Goal: Find specific page/section: Find specific page/section

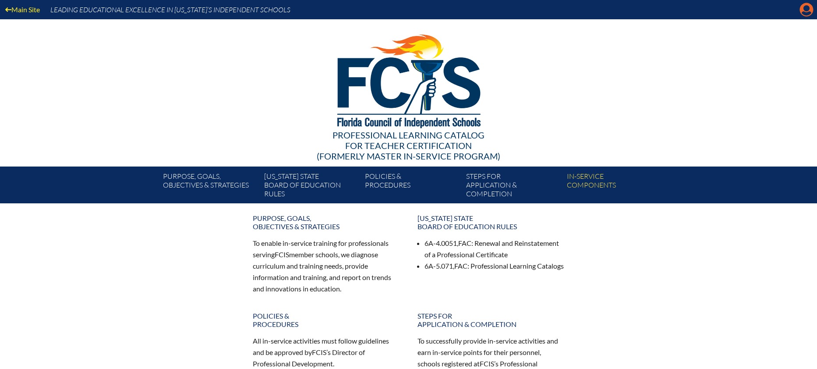
click at [805, 11] on icon at bounding box center [807, 10] width 14 height 14
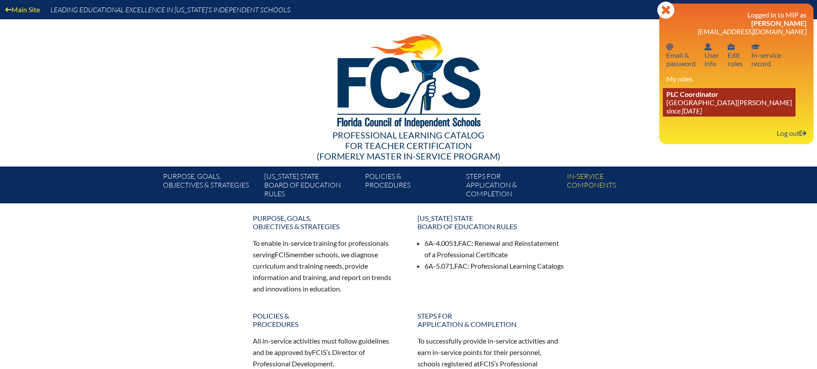
click at [704, 95] on span "PLC Coordinator" at bounding box center [692, 94] width 52 height 8
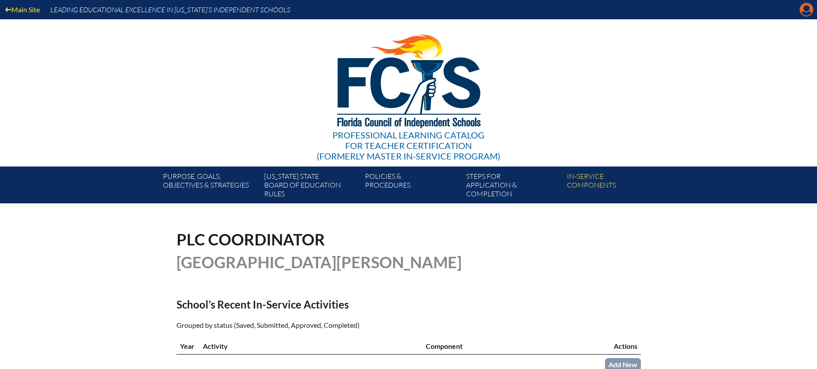
click at [803, 9] on icon "Manage account" at bounding box center [806, 10] width 14 height 14
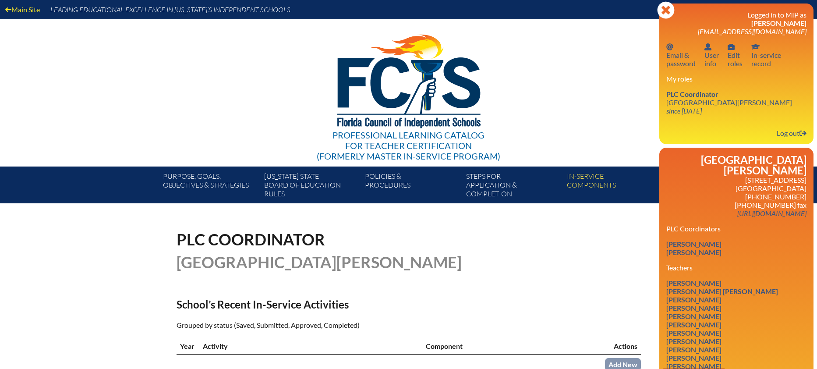
click at [725, 368] on link "[PERSON_NAME]" at bounding box center [693, 374] width 62 height 12
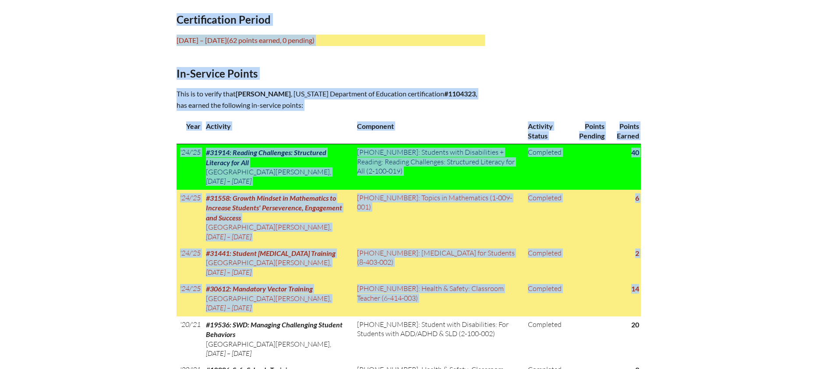
scroll to position [164, 0]
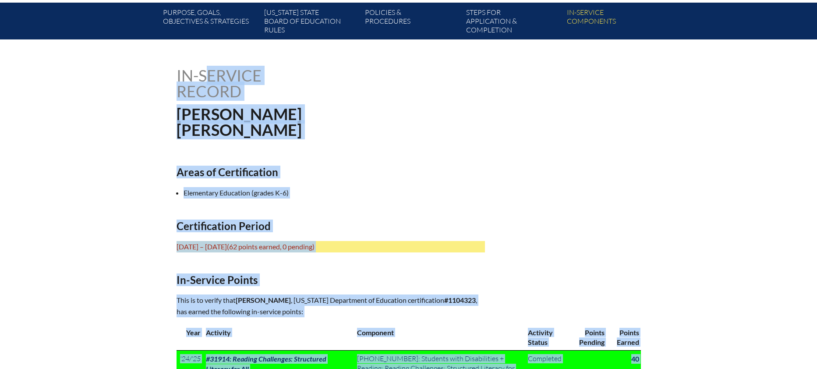
drag, startPoint x: 638, startPoint y: 198, endPoint x: 148, endPoint y: 69, distance: 507.4
copy div "In-service record Christine Franzoni Areas of Certification Elementary Educatio…"
